Goal: Task Accomplishment & Management: Complete application form

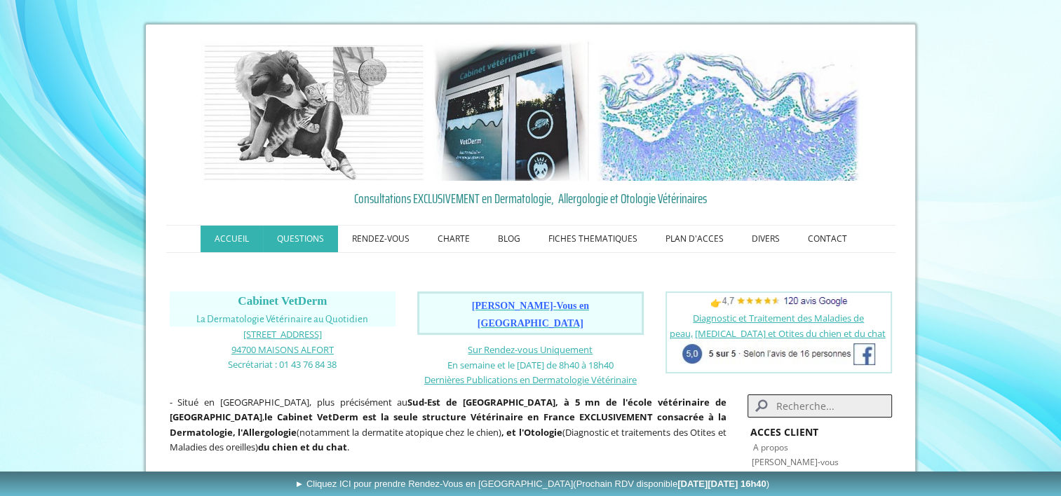
click at [325, 235] on link "QUESTIONS" at bounding box center [300, 239] width 75 height 27
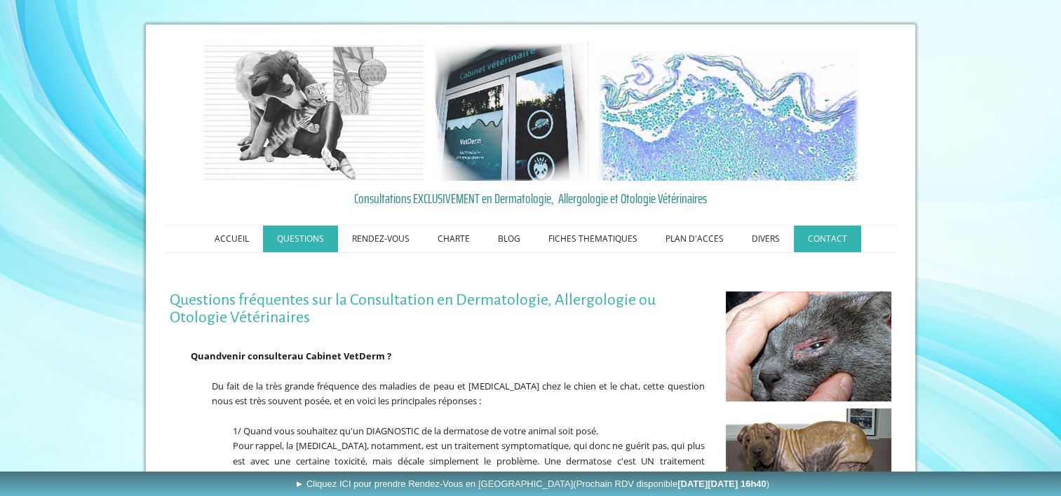
click at [832, 237] on link "CONTACT" at bounding box center [826, 239] width 67 height 27
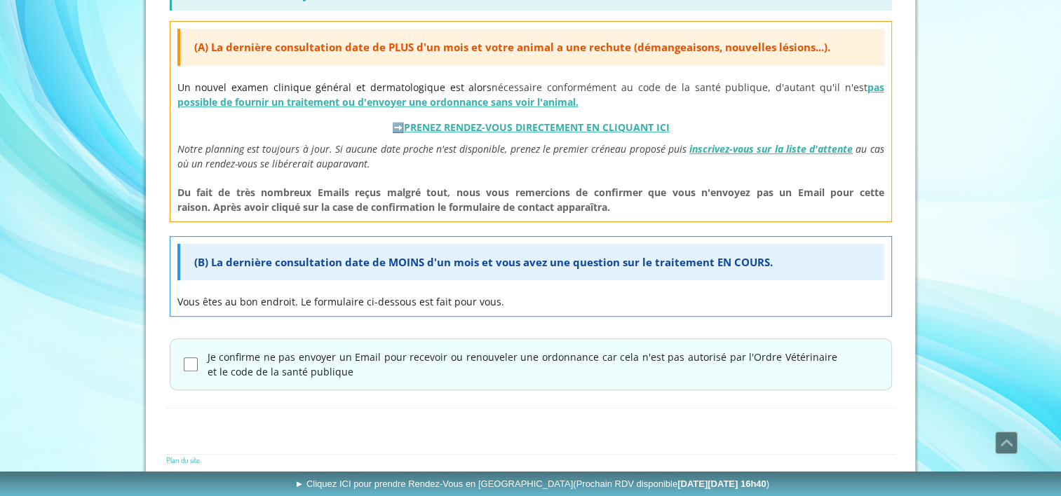
scroll to position [628, 0]
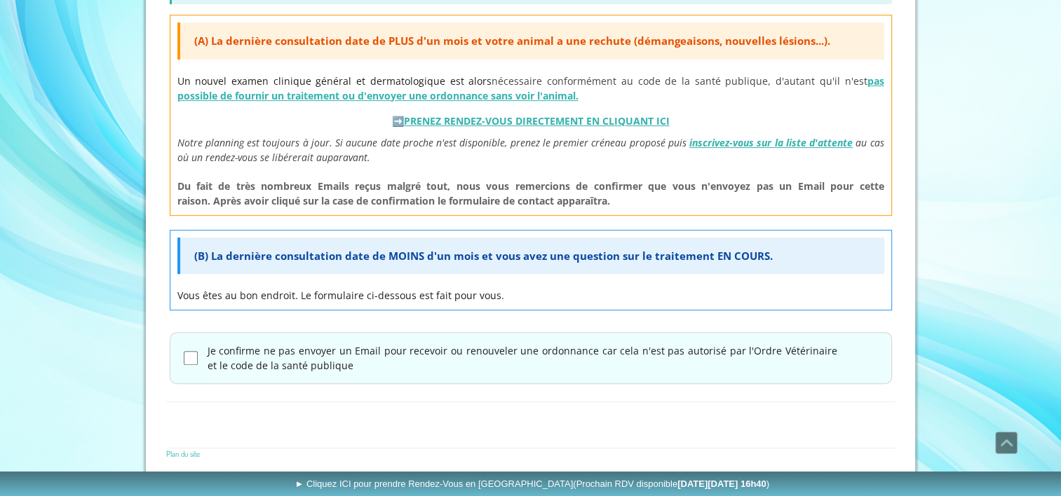
click at [303, 292] on p "Vous êtes au bon endroit. Le formulaire ci-dessous est fait pour vous." at bounding box center [530, 295] width 707 height 15
click at [328, 259] on span "(B) La dernière consultation date de MOINS d'un mois et vous avez une question …" at bounding box center [483, 256] width 578 height 14
click at [184, 355] on input "Je confirme ne pas envoyer un Email pour recevoir ou renouveler une ordonnance …" at bounding box center [191, 358] width 14 height 14
checkbox input "true"
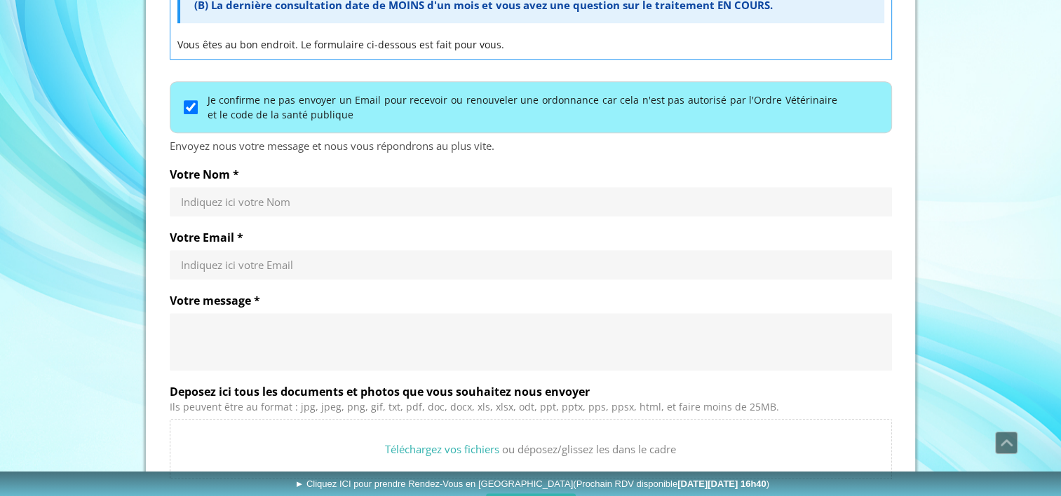
scroll to position [880, 0]
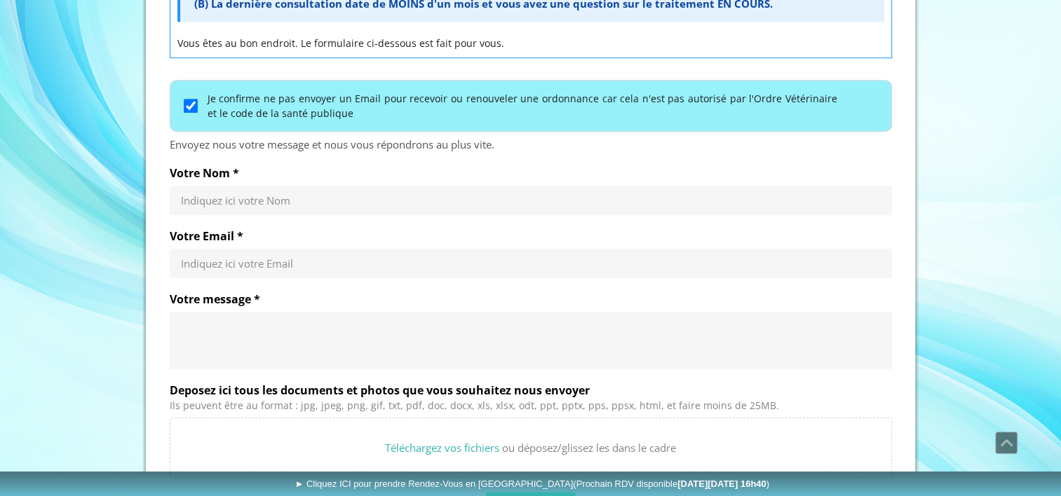
click at [225, 194] on input "Votre Nom *" at bounding box center [531, 200] width 700 height 14
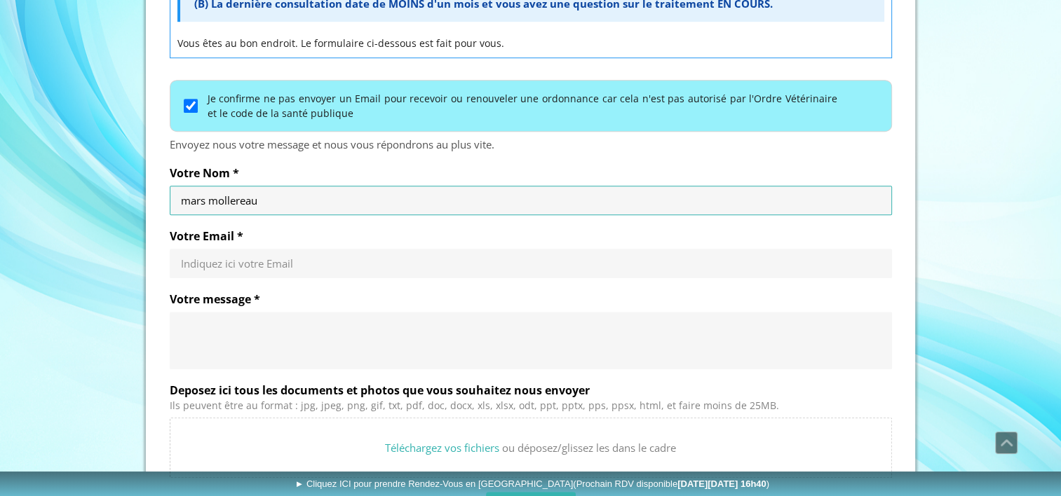
type input "mars mollereau"
click at [236, 257] on input "Votre Email *" at bounding box center [531, 264] width 700 height 14
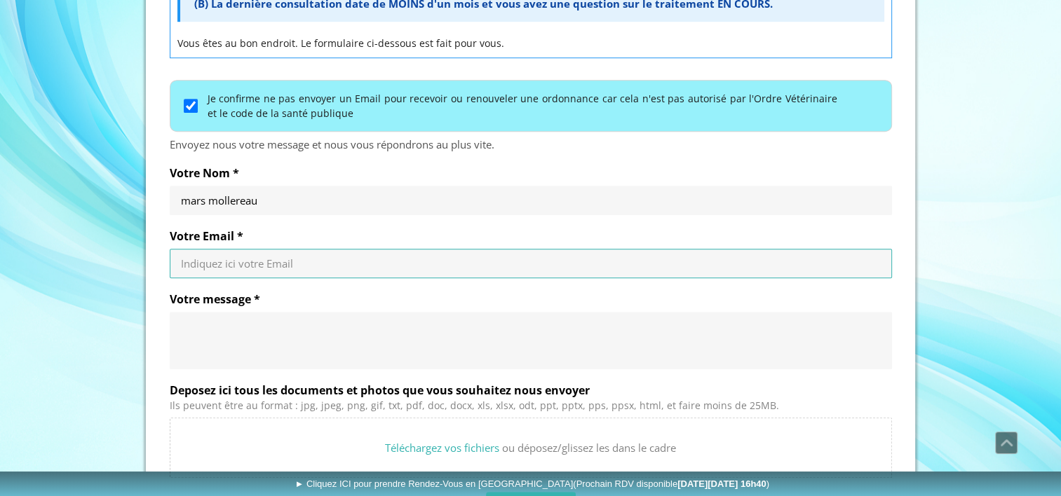
type input "[PERSON_NAME][EMAIL_ADDRESS][DOMAIN_NAME]"
click at [224, 320] on textarea "Votre message *" at bounding box center [531, 341] width 700 height 42
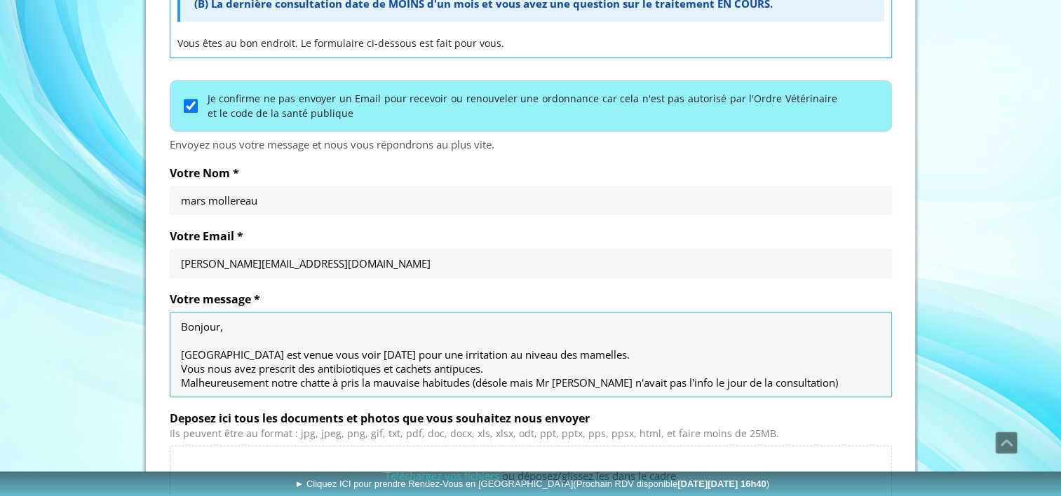
click at [566, 376] on textarea "Bonjour, [GEOGRAPHIC_DATA] est venue vous voir [DATE] pour une irritation au ni…" at bounding box center [531, 355] width 700 height 70
click at [826, 382] on textarea "Bonjour, [GEOGRAPHIC_DATA] est venue vous voir [DATE] pour une irritation au ni…" at bounding box center [531, 355] width 700 height 70
click at [475, 381] on textarea "Bonjour, [GEOGRAPHIC_DATA] est venue vous voir [DATE] pour une irritation au ni…" at bounding box center [531, 355] width 700 height 70
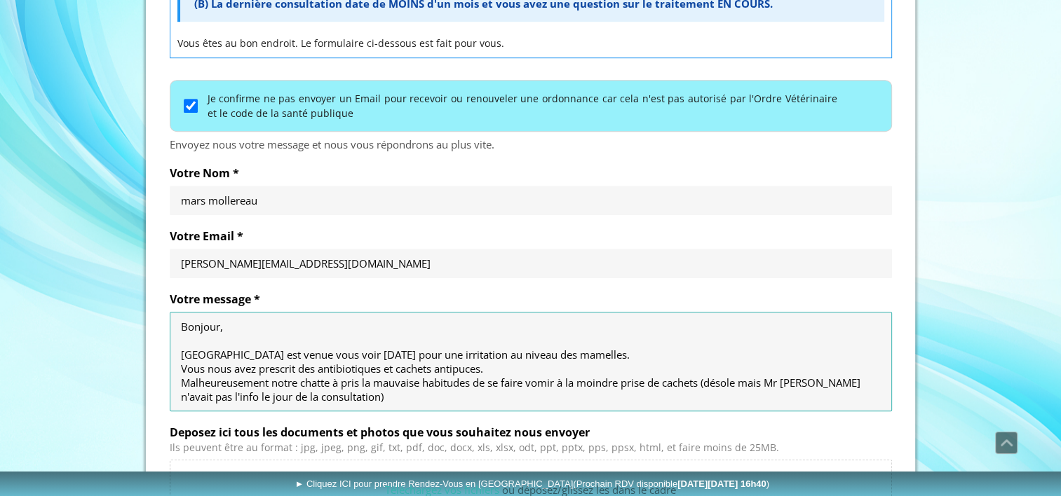
click at [360, 386] on textarea "Bonjour, [GEOGRAPHIC_DATA] est venue vous voir [DATE] pour une irritation au ni…" at bounding box center [531, 362] width 700 height 84
click at [355, 398] on textarea "Bonjour, [GEOGRAPHIC_DATA] est venue vous voir [DATE] pour une irritation au ni…" at bounding box center [531, 362] width 700 height 84
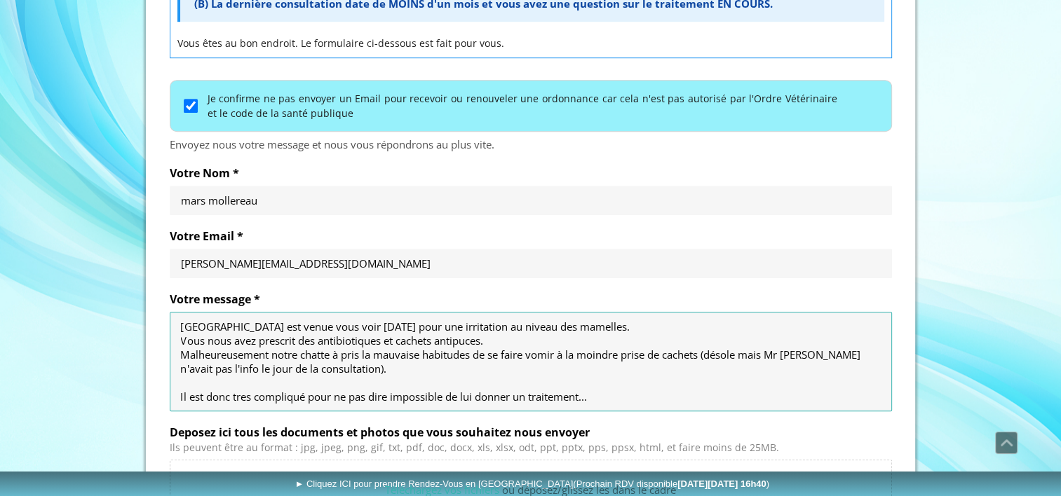
scroll to position [56, 0]
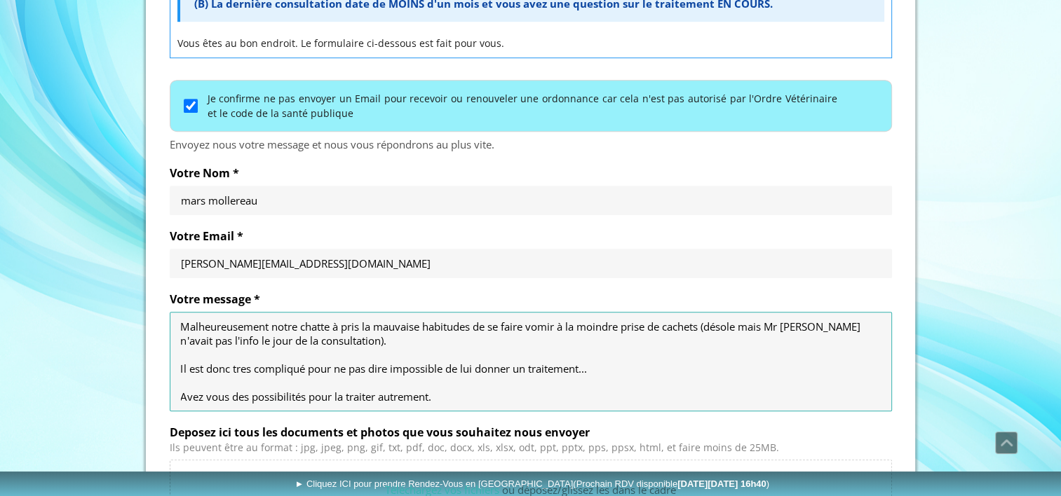
click at [595, 364] on textarea "Bonjour, [GEOGRAPHIC_DATA] est venue vous voir [DATE] pour une irritation au ni…" at bounding box center [531, 362] width 700 height 84
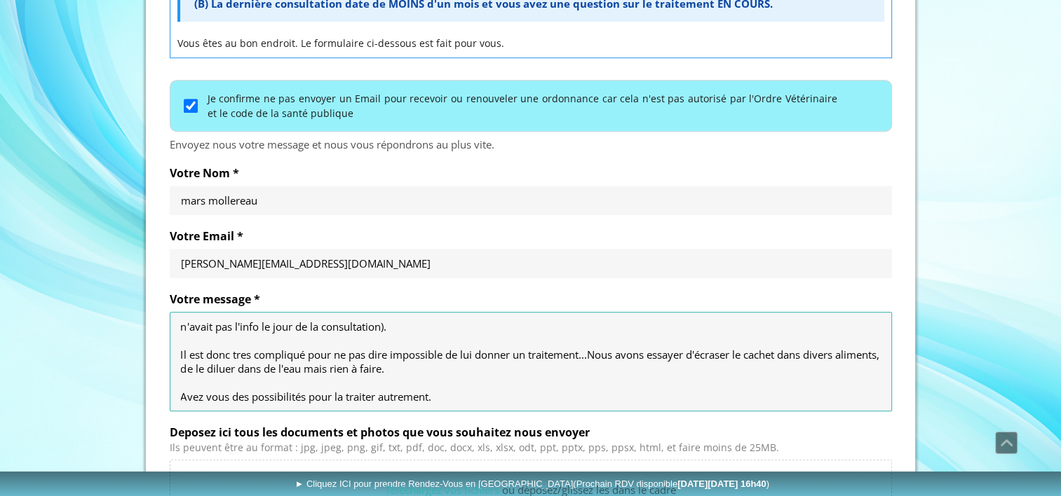
scroll to position [67, 0]
click at [468, 399] on textarea "Bonjour, [GEOGRAPHIC_DATA] est venue vous voir [DATE] pour une irritation au ni…" at bounding box center [531, 362] width 700 height 84
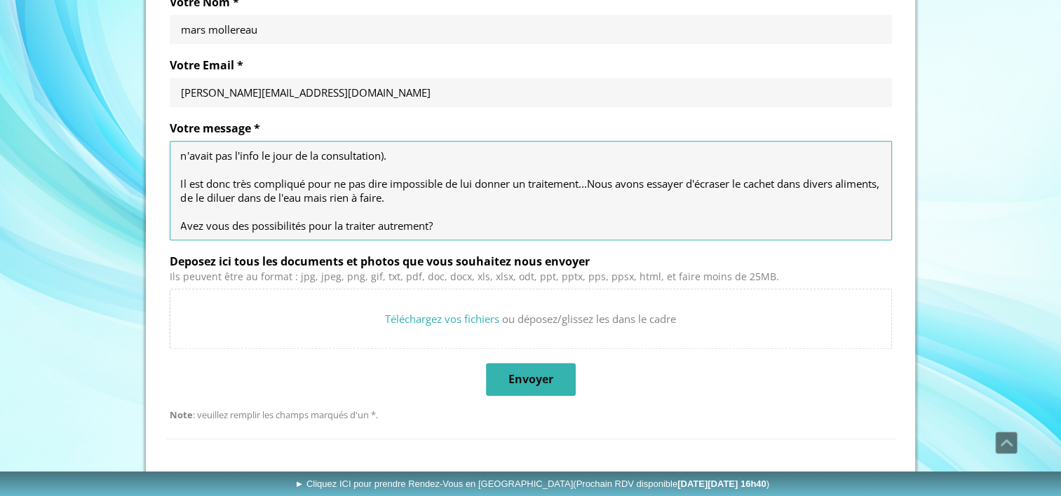
scroll to position [1056, 0]
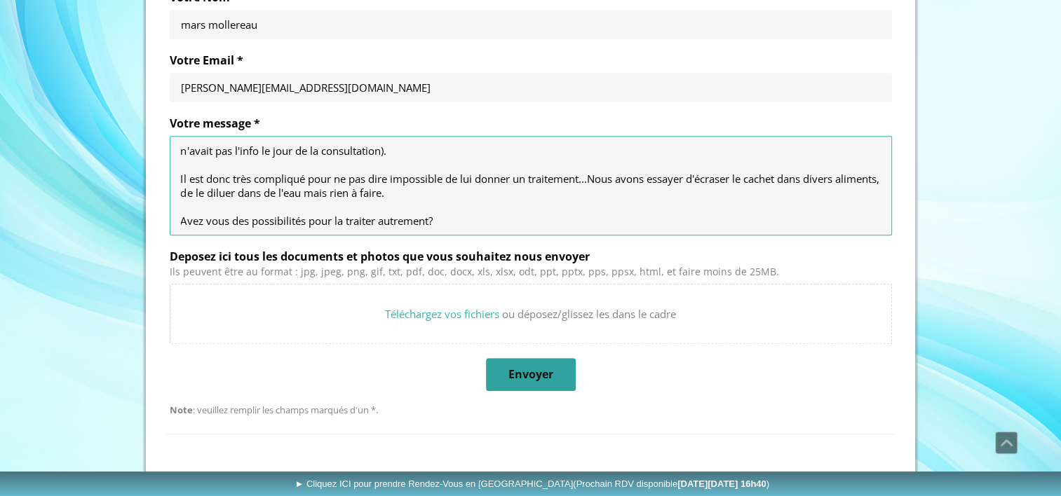
type textarea "Bonjour, [GEOGRAPHIC_DATA] est venue vous voir [DATE] pour une irritation au ni…"
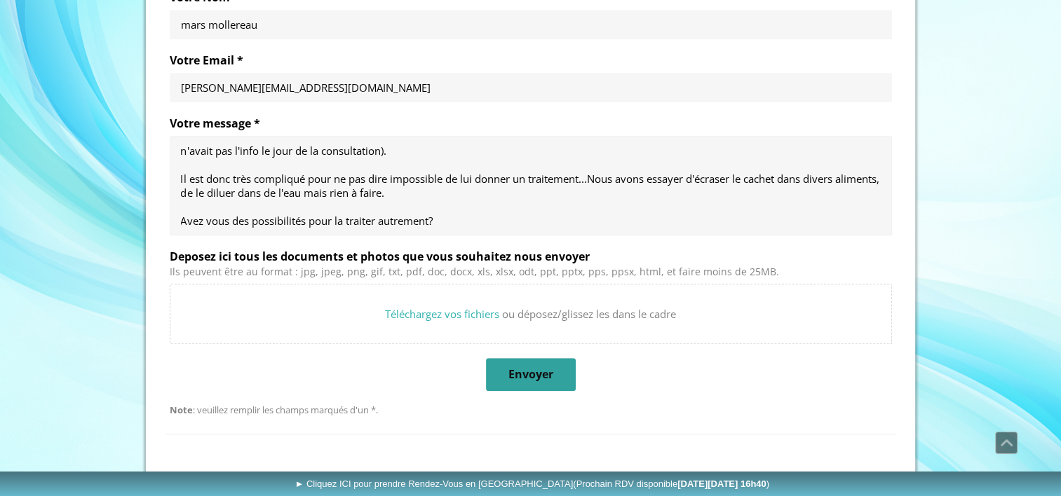
click at [499, 381] on span "Envoyer" at bounding box center [530, 375] width 87 height 30
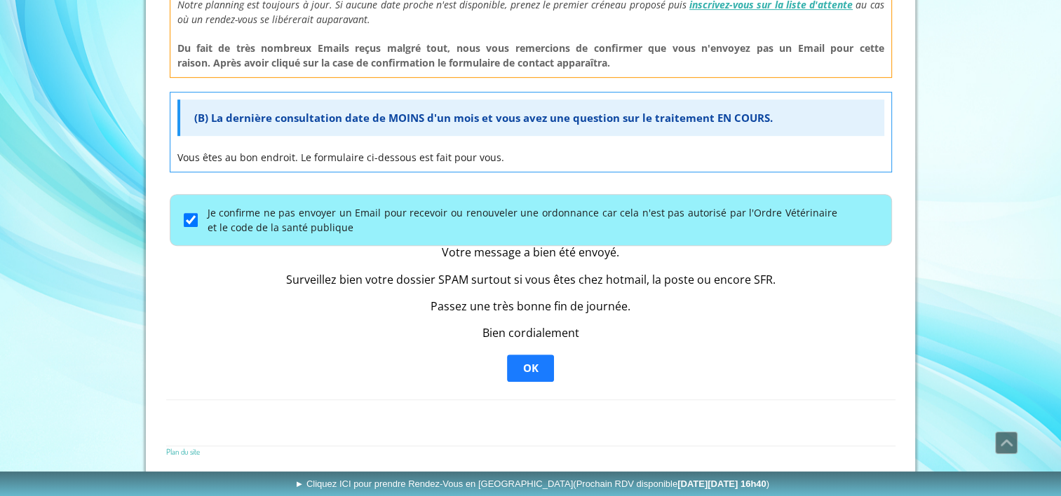
scroll to position [763, 0]
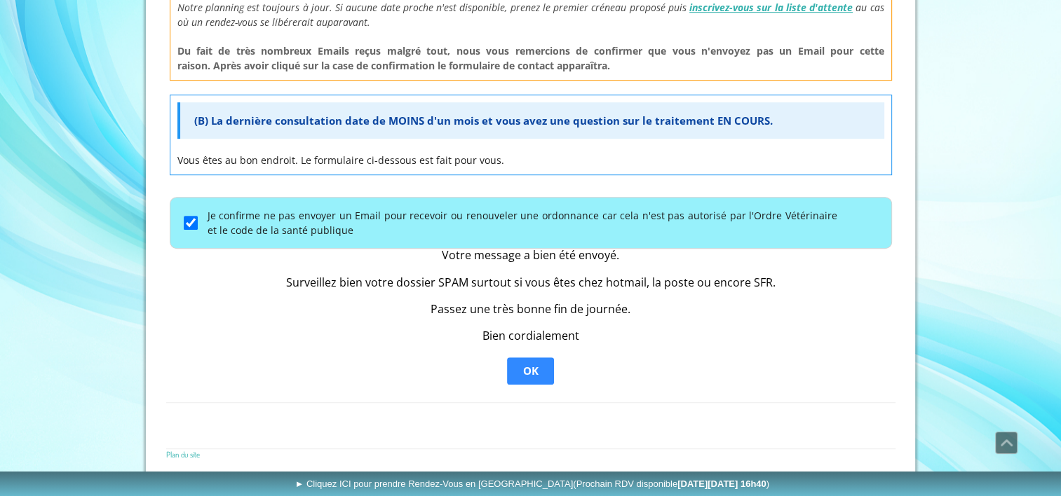
click at [523, 364] on span "OK" at bounding box center [530, 371] width 15 height 14
